Goal: Navigation & Orientation: Find specific page/section

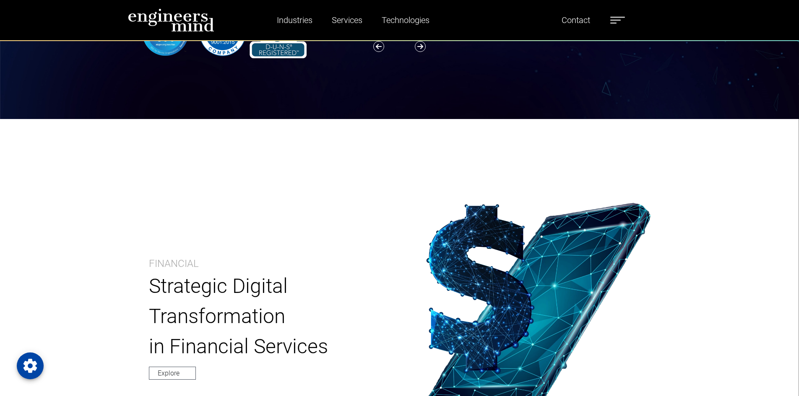
scroll to position [293, 0]
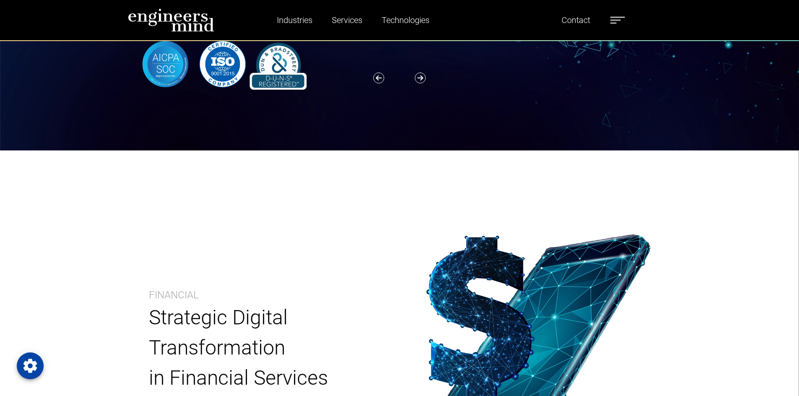
click at [616, 21] on label at bounding box center [617, 20] width 15 height 11
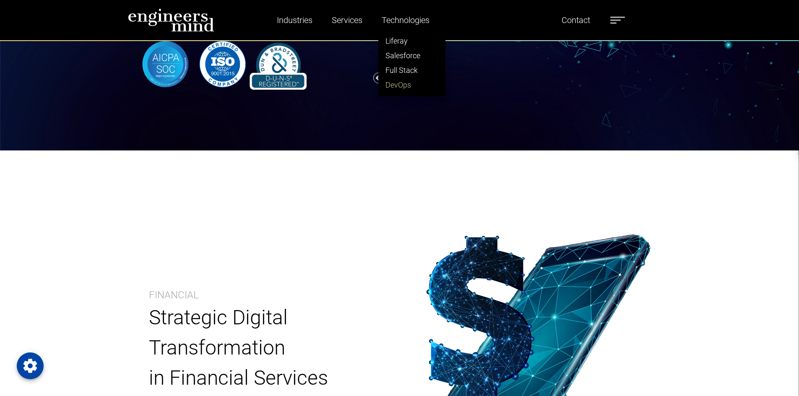
click at [400, 85] on link "DevOps" at bounding box center [412, 85] width 66 height 15
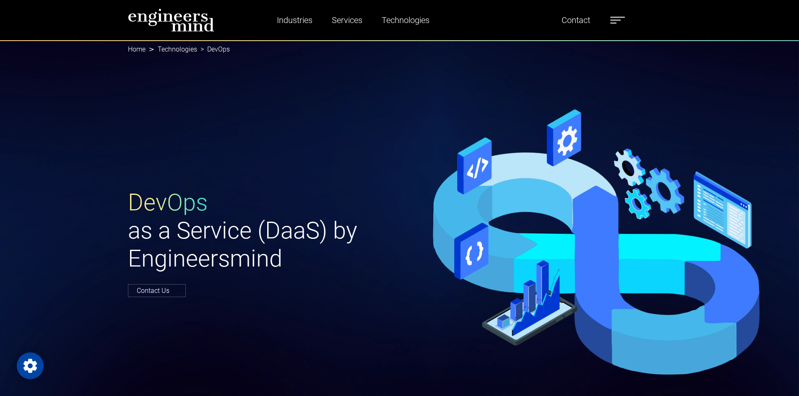
click at [619, 18] on label at bounding box center [617, 20] width 15 height 11
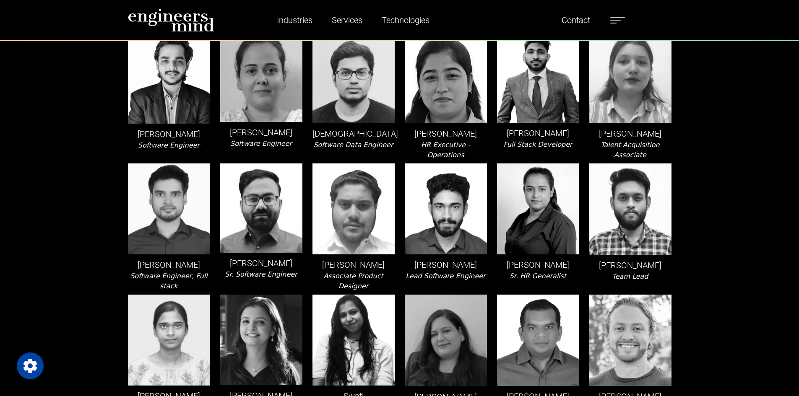
scroll to position [1761, 0]
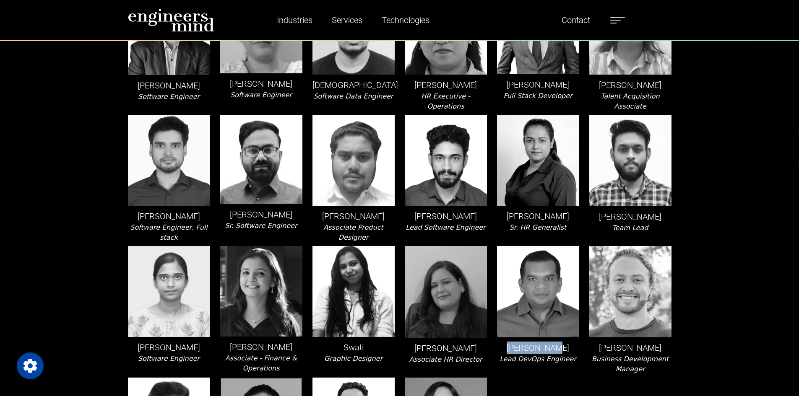
drag, startPoint x: 512, startPoint y: 261, endPoint x: 577, endPoint y: 267, distance: 64.8
click at [577, 342] on p "[PERSON_NAME]" at bounding box center [538, 348] width 82 height 13
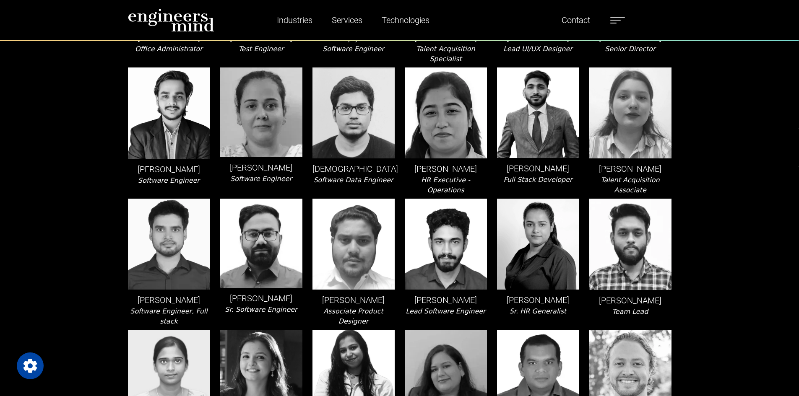
scroll to position [1467, 0]
